Goal: Task Accomplishment & Management: Use online tool/utility

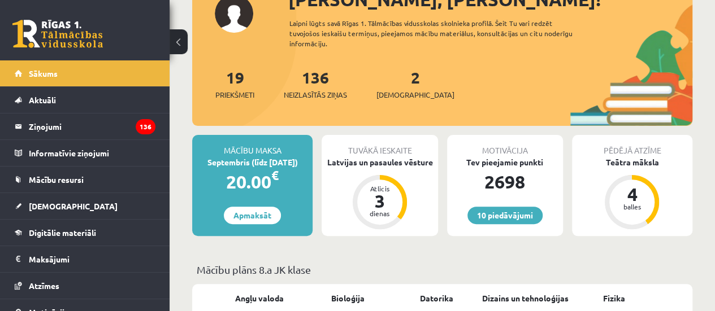
scroll to position [113, 0]
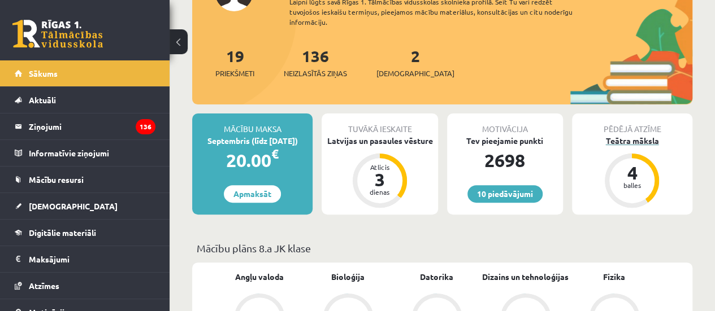
click at [635, 144] on div "Teātra māksla" at bounding box center [632, 141] width 120 height 12
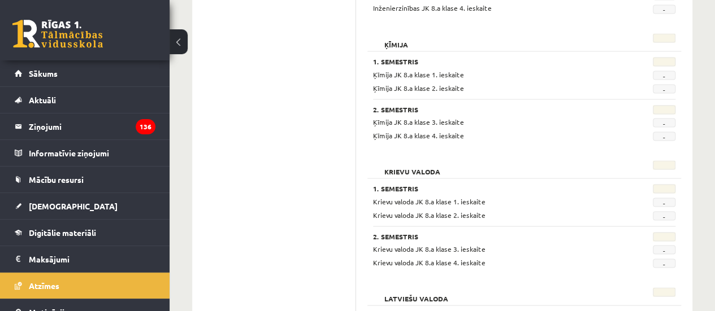
scroll to position [1036, 0]
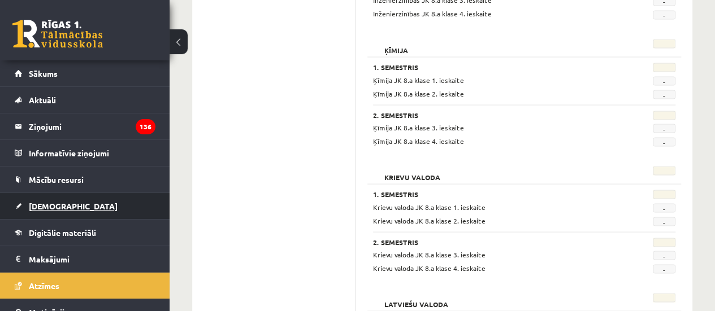
click at [112, 197] on link "[DEMOGRAPHIC_DATA]" at bounding box center [85, 206] width 141 height 26
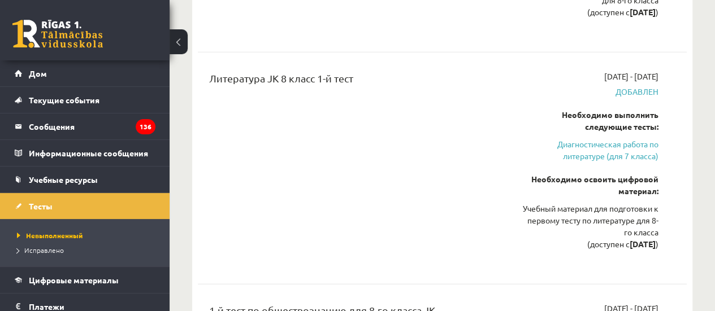
scroll to position [1524, 0]
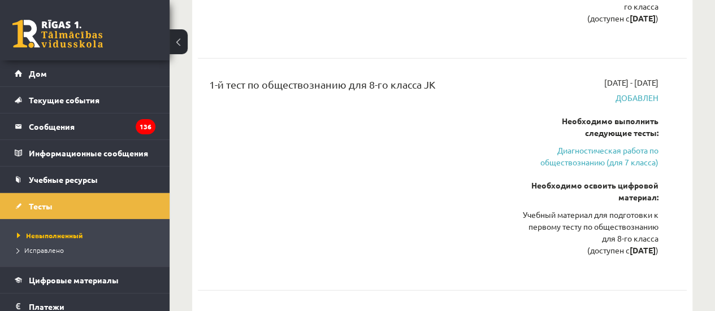
drag, startPoint x: 284, startPoint y: 200, endPoint x: 287, endPoint y: 187, distance: 13.9
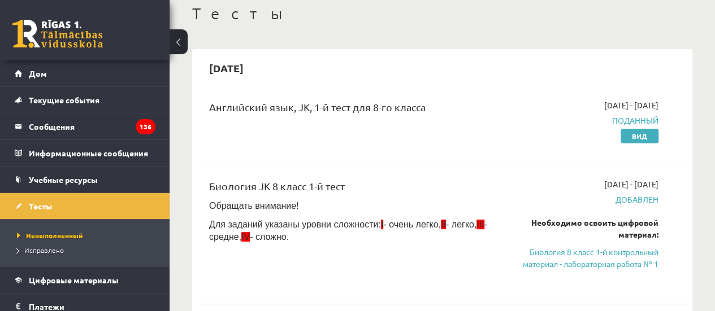
scroll to position [59, 0]
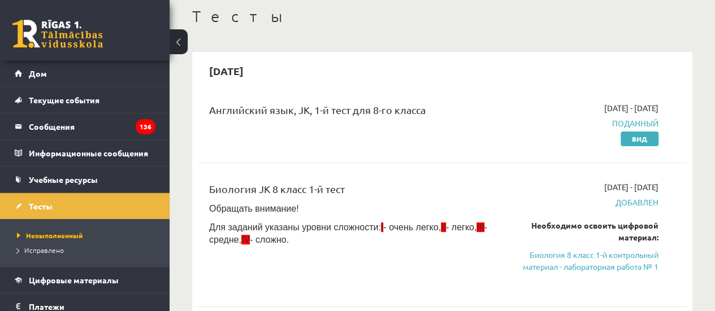
drag, startPoint x: 537, startPoint y: 262, endPoint x: 395, endPoint y: 38, distance: 265.3
click at [537, 262] on font "Биология 8 класс 1-й контрольный материал - лабораторная работа № 1" at bounding box center [591, 261] width 136 height 22
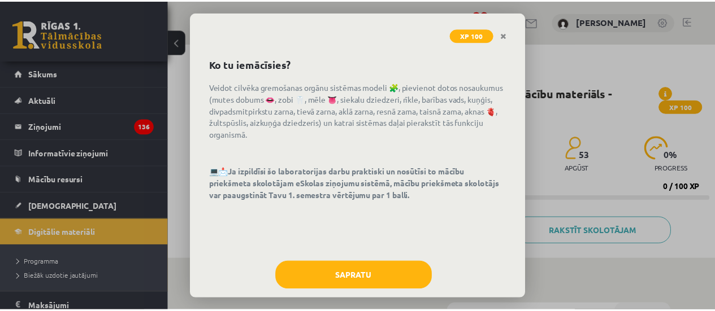
scroll to position [54, 0]
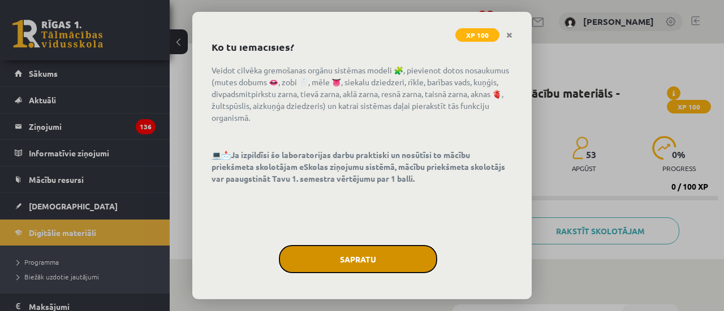
click at [353, 260] on button "Sapratu" at bounding box center [358, 259] width 158 height 28
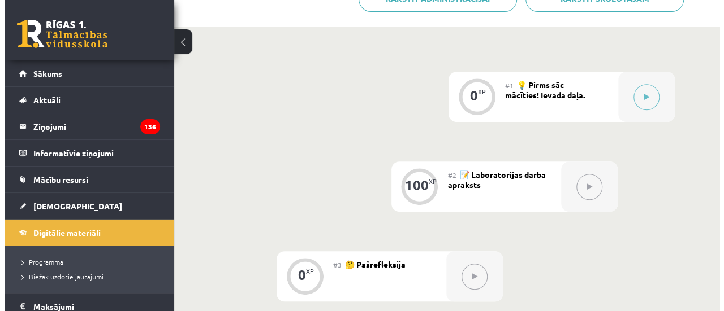
scroll to position [283, 0]
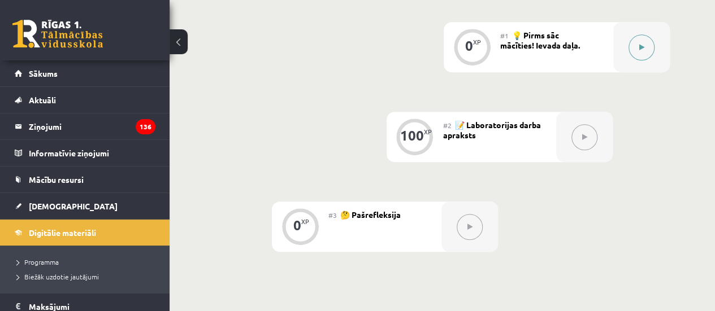
click at [646, 44] on button at bounding box center [642, 47] width 26 height 26
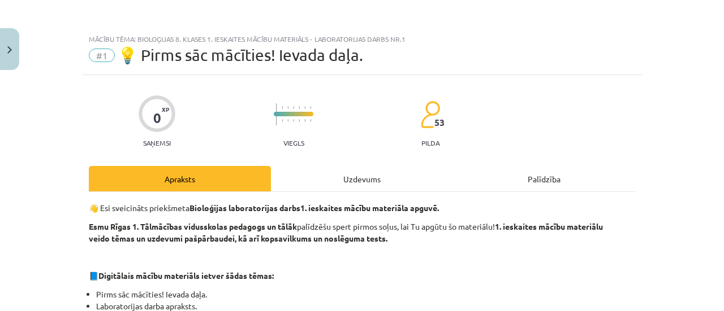
click at [417, 183] on div "Uzdevums" at bounding box center [362, 178] width 182 height 25
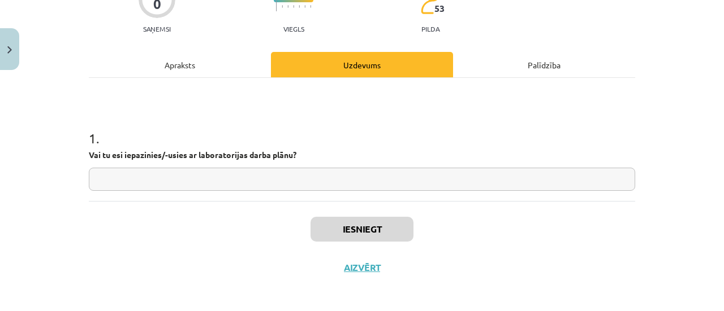
scroll to position [118, 0]
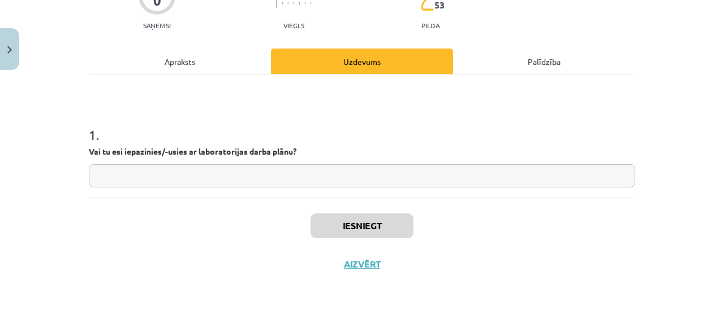
click at [320, 178] on input "text" at bounding box center [362, 175] width 546 height 23
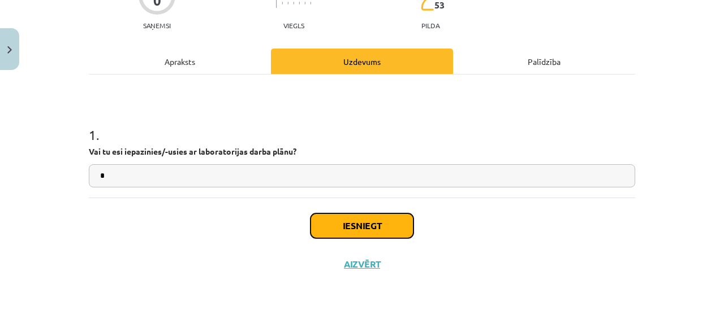
click at [343, 218] on button "Iesniegt" at bounding box center [361, 226] width 103 height 25
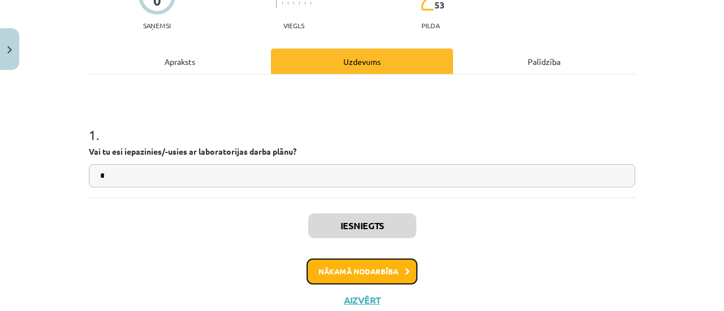
click at [348, 280] on button "Nākamā nodarbība" at bounding box center [361, 272] width 111 height 26
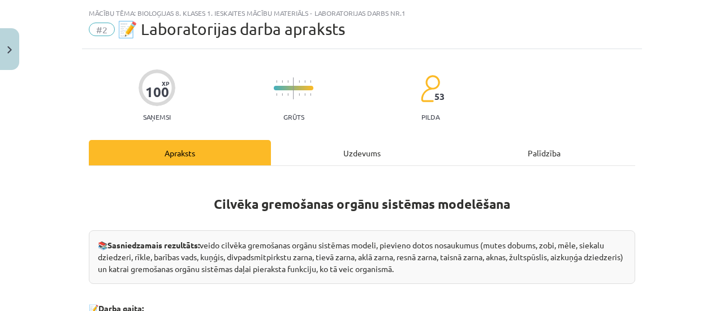
scroll to position [12, 0]
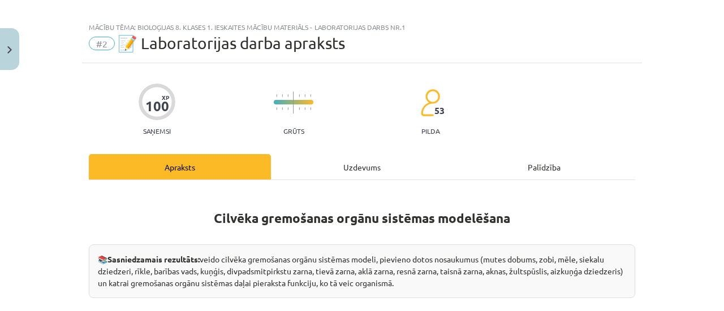
click at [343, 167] on div "Uzdevums" at bounding box center [362, 166] width 182 height 25
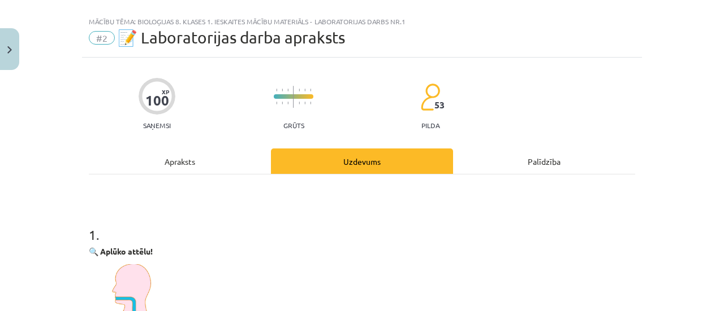
scroll to position [0, 0]
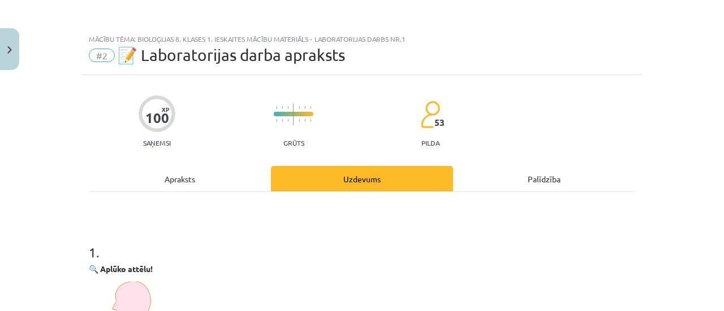
click at [171, 183] on div "Apraksts" at bounding box center [180, 178] width 182 height 25
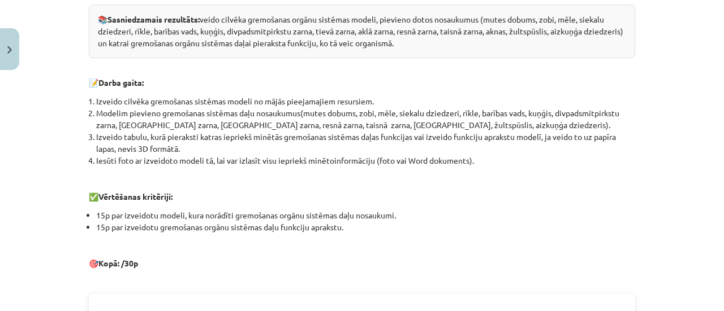
scroll to position [181, 0]
